Goal: Book appointment/travel/reservation: Book appointment/travel/reservation

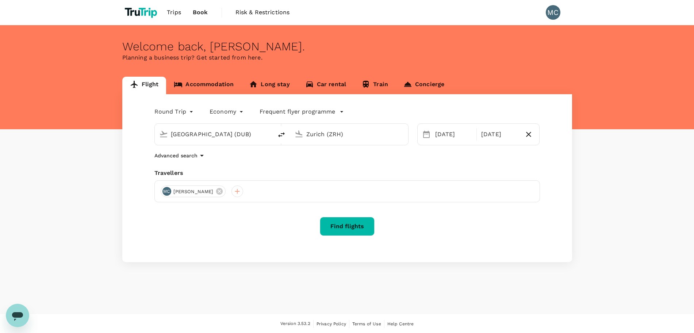
click at [201, 87] on link "Accommodation" at bounding box center [203, 86] width 75 height 18
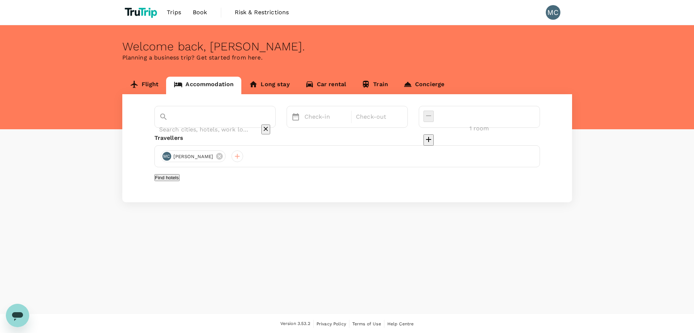
click at [224, 124] on input "text" at bounding box center [204, 129] width 91 height 11
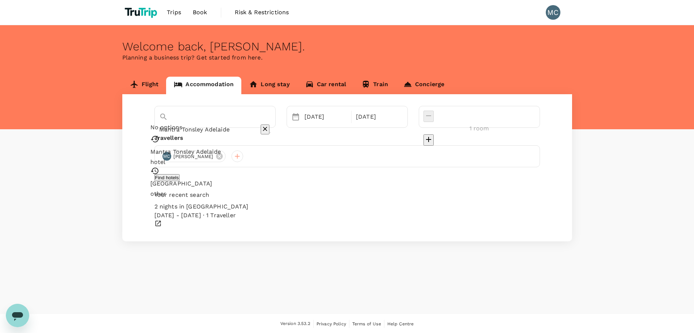
paste input "D'Wharf Hotel & Serviced Residence"
click at [192, 140] on div "Mantra Tonsley Adelaide" at bounding box center [231, 136] width 138 height 9
type input "Mantra Tonsley Adelaide"
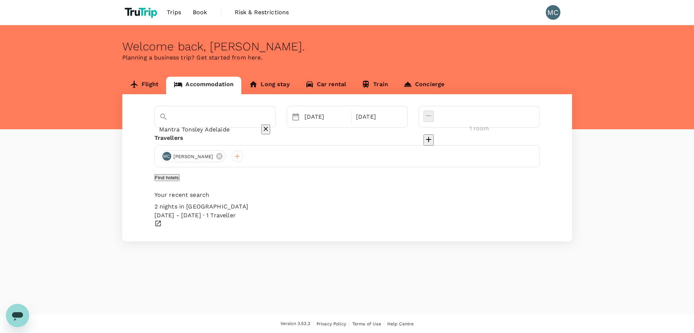
click at [269, 125] on icon "Clear" at bounding box center [265, 128] width 7 height 7
paste input "D'Wharf Hotel & Serviced Residence"
click at [249, 140] on div "D'Wharf Hotel & Serviced Residence" at bounding box center [231, 136] width 138 height 9
type input "D'Wharf Hotel & Serviced Residence"
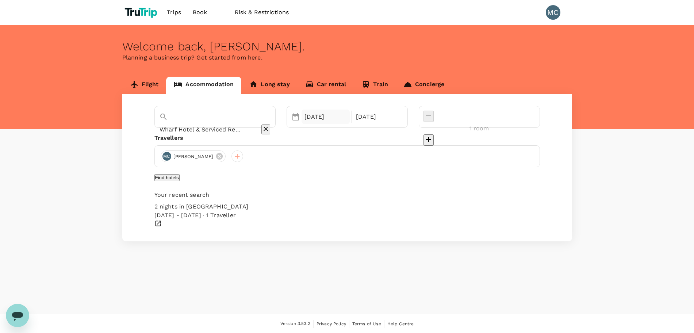
scroll to position [0, 0]
click at [343, 114] on div "[DATE]" at bounding box center [326, 117] width 49 height 15
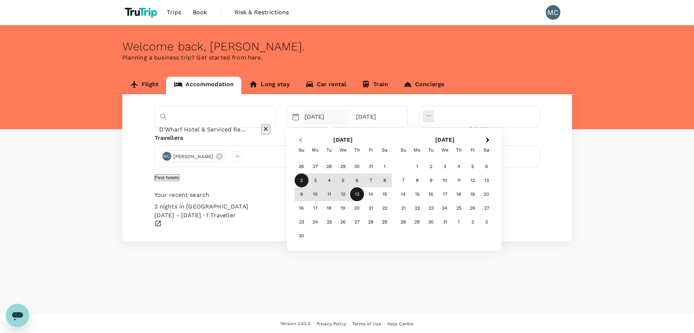
click at [306, 137] on button "Previous Month" at bounding box center [300, 141] width 12 height 12
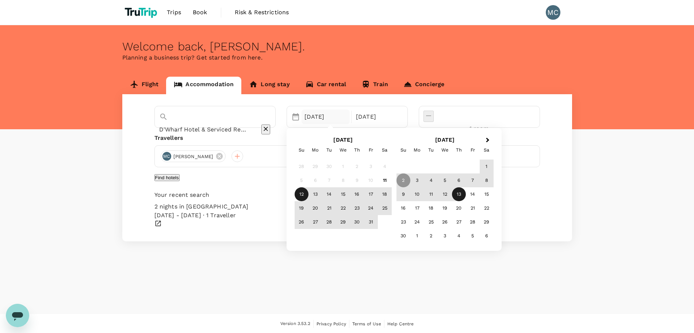
click at [308, 190] on div "12" at bounding box center [302, 194] width 14 height 14
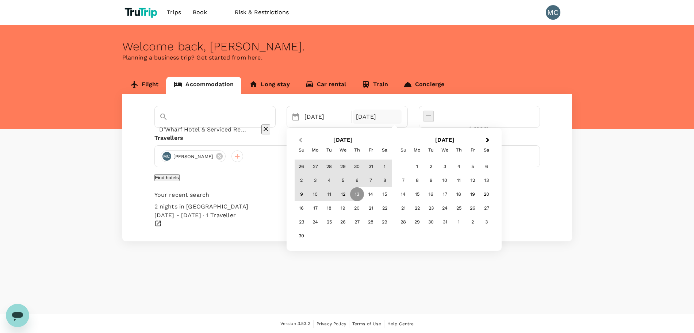
click at [300, 139] on span "Previous Month" at bounding box center [300, 140] width 0 height 8
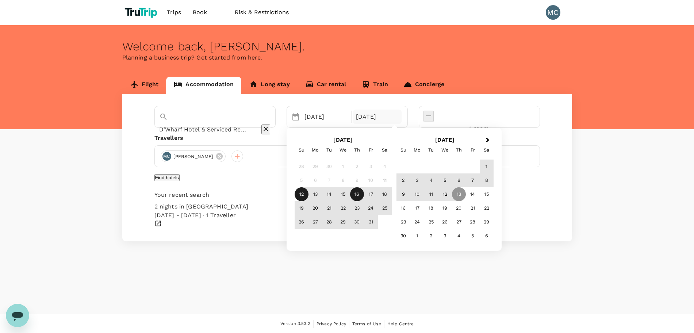
click at [364, 195] on div "16" at bounding box center [357, 194] width 14 height 14
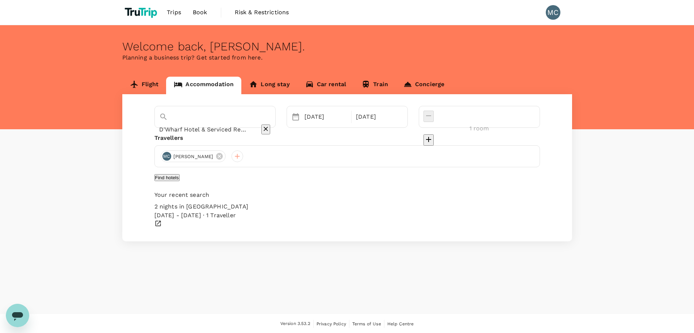
click at [180, 181] on button "Find hotels" at bounding box center [166, 177] width 25 height 7
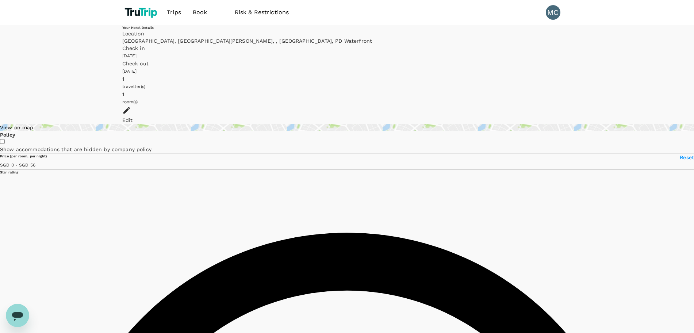
scroll to position [381, 0]
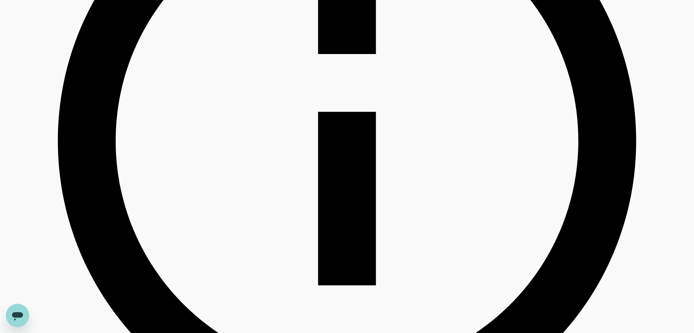
type input "56"
